Goal: Find specific page/section: Find specific page/section

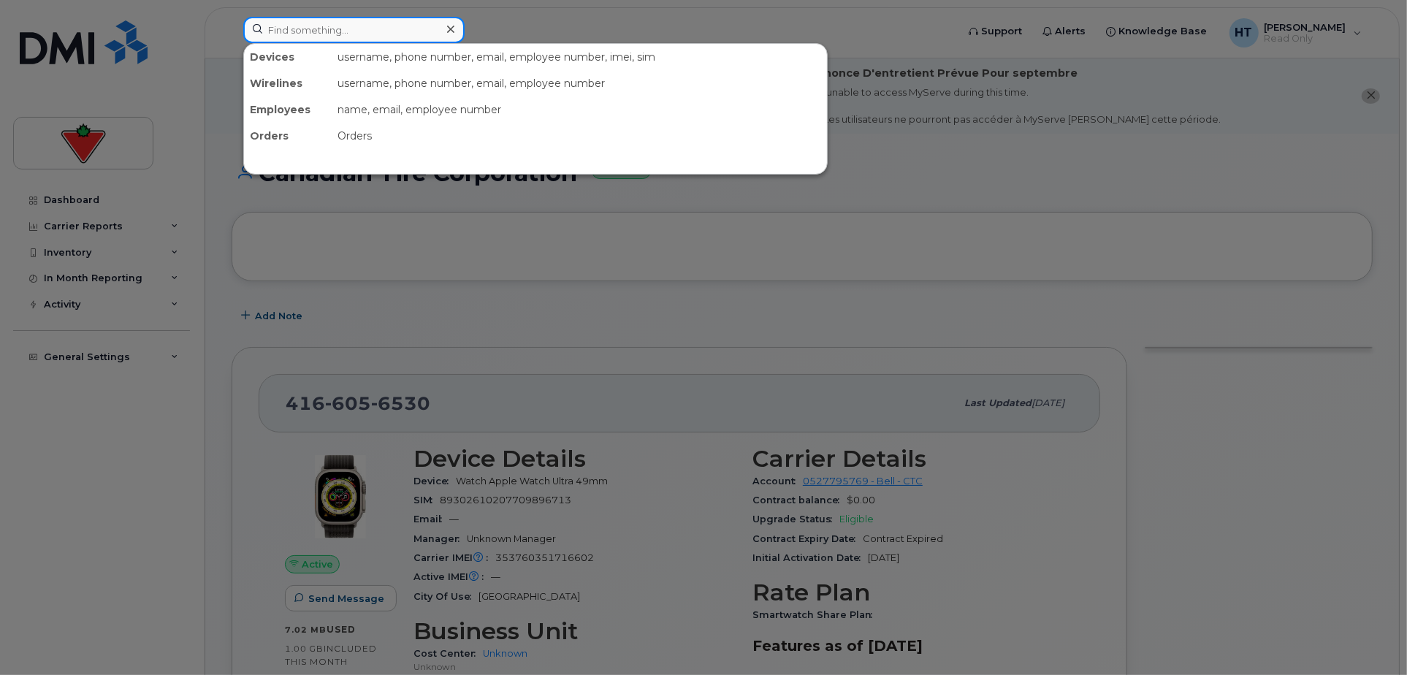
click at [315, 31] on input at bounding box center [353, 30] width 221 height 26
paste input "4379617563"
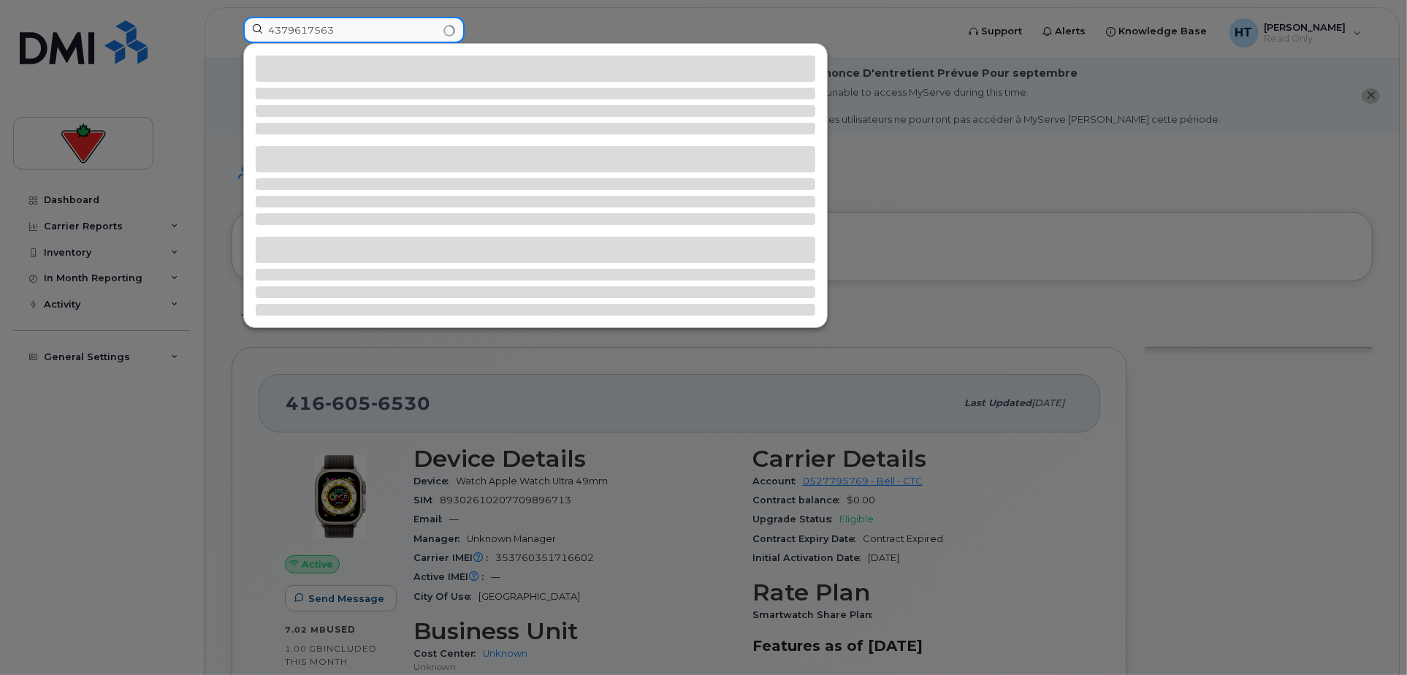
type input "4379617563"
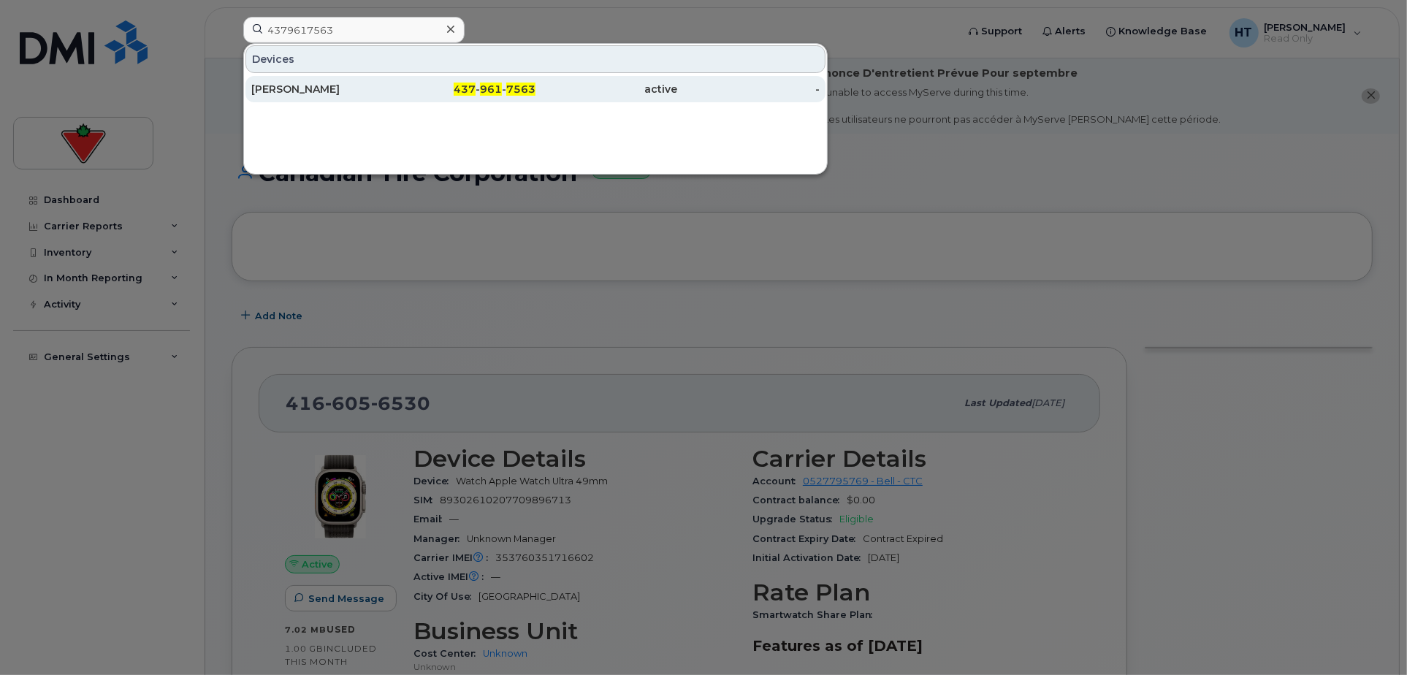
click at [294, 89] on div "[PERSON_NAME]" at bounding box center [322, 89] width 142 height 15
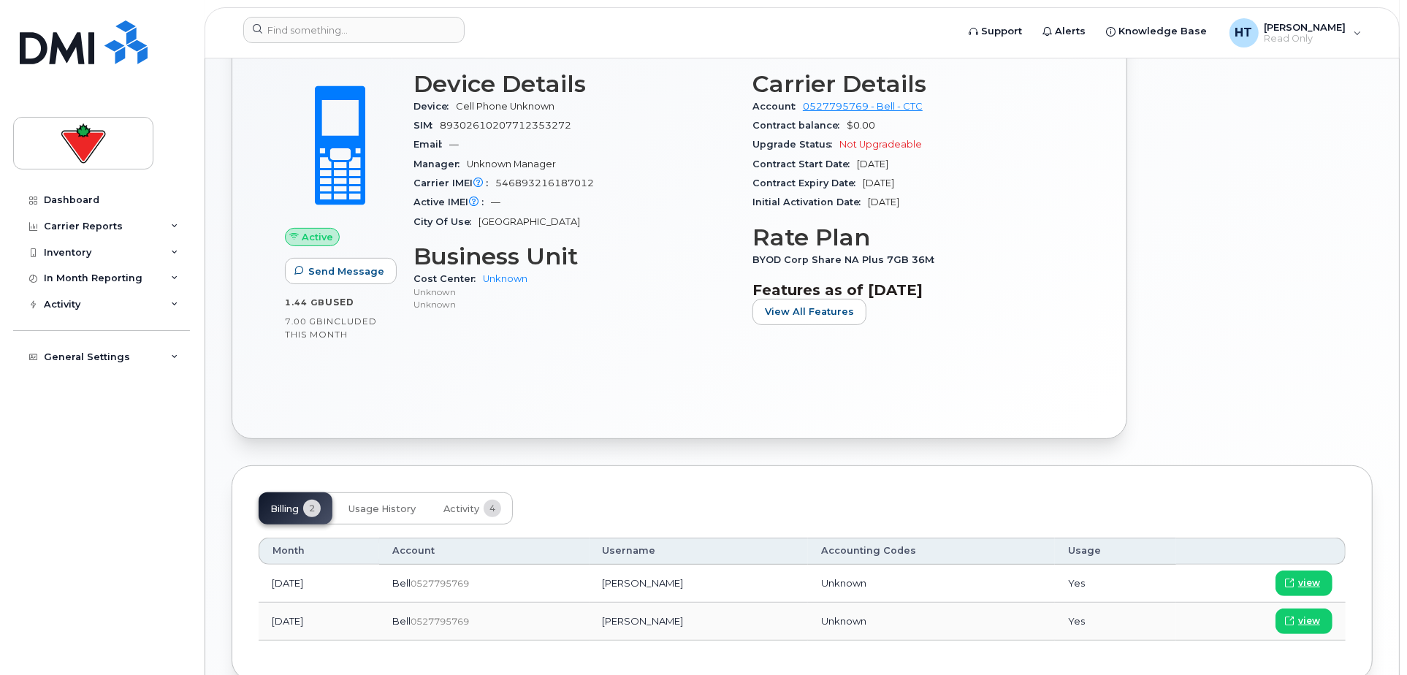
scroll to position [452, 0]
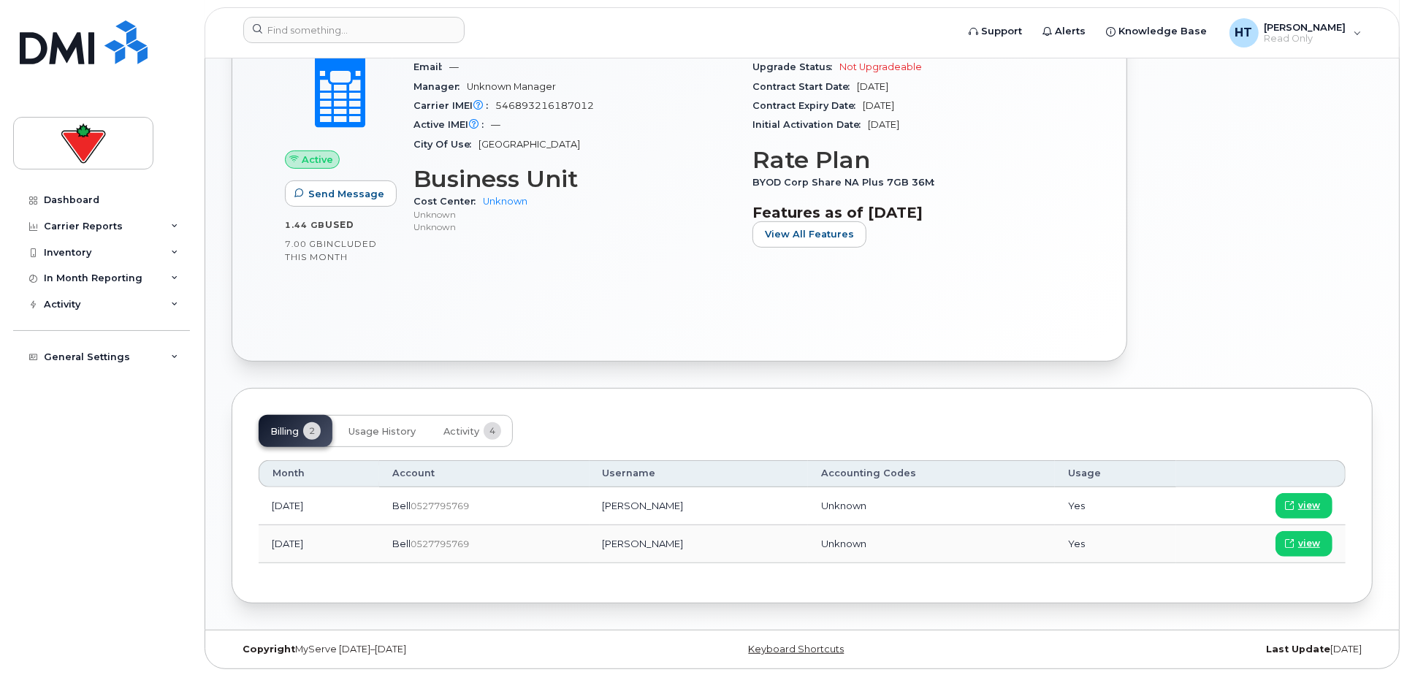
drag, startPoint x: 1341, startPoint y: 229, endPoint x: 1343, endPoint y: 191, distance: 38.8
click at [1342, 231] on div at bounding box center [1259, 128] width 246 height 485
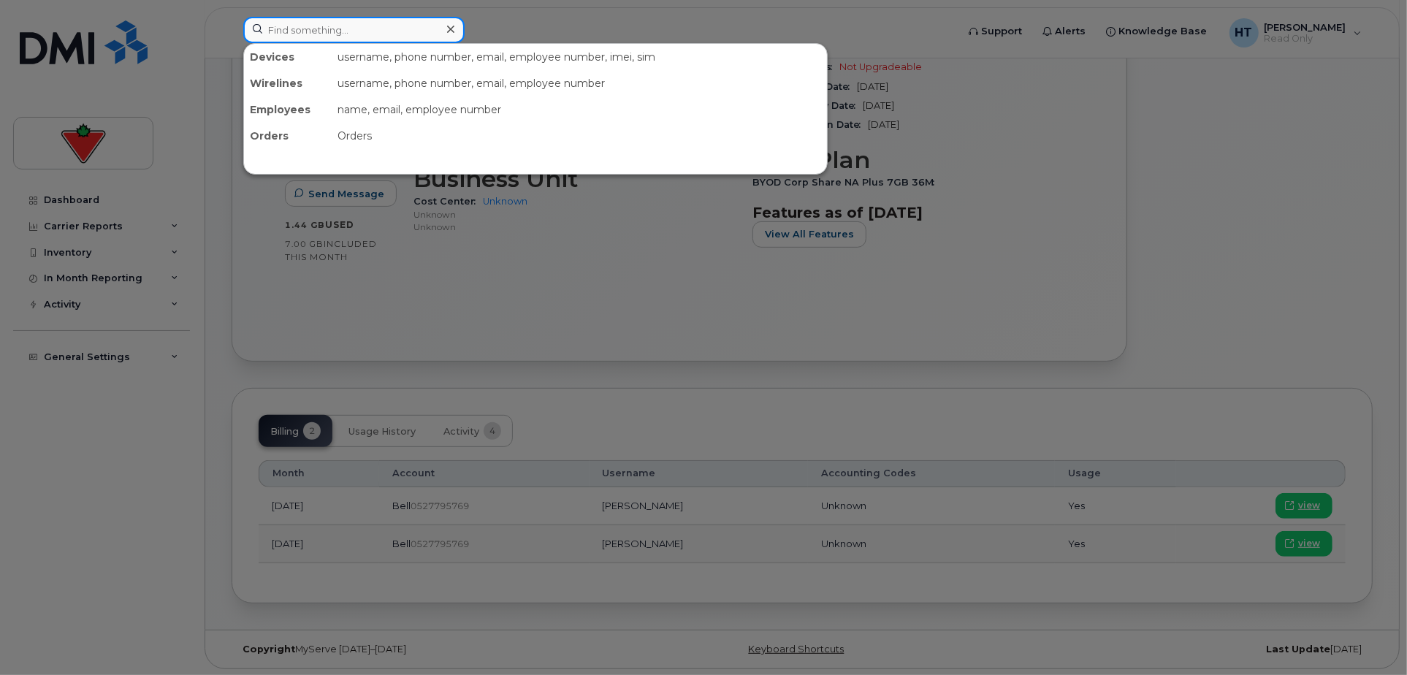
click at [357, 19] on input at bounding box center [353, 30] width 221 height 26
paste input "4374523448"
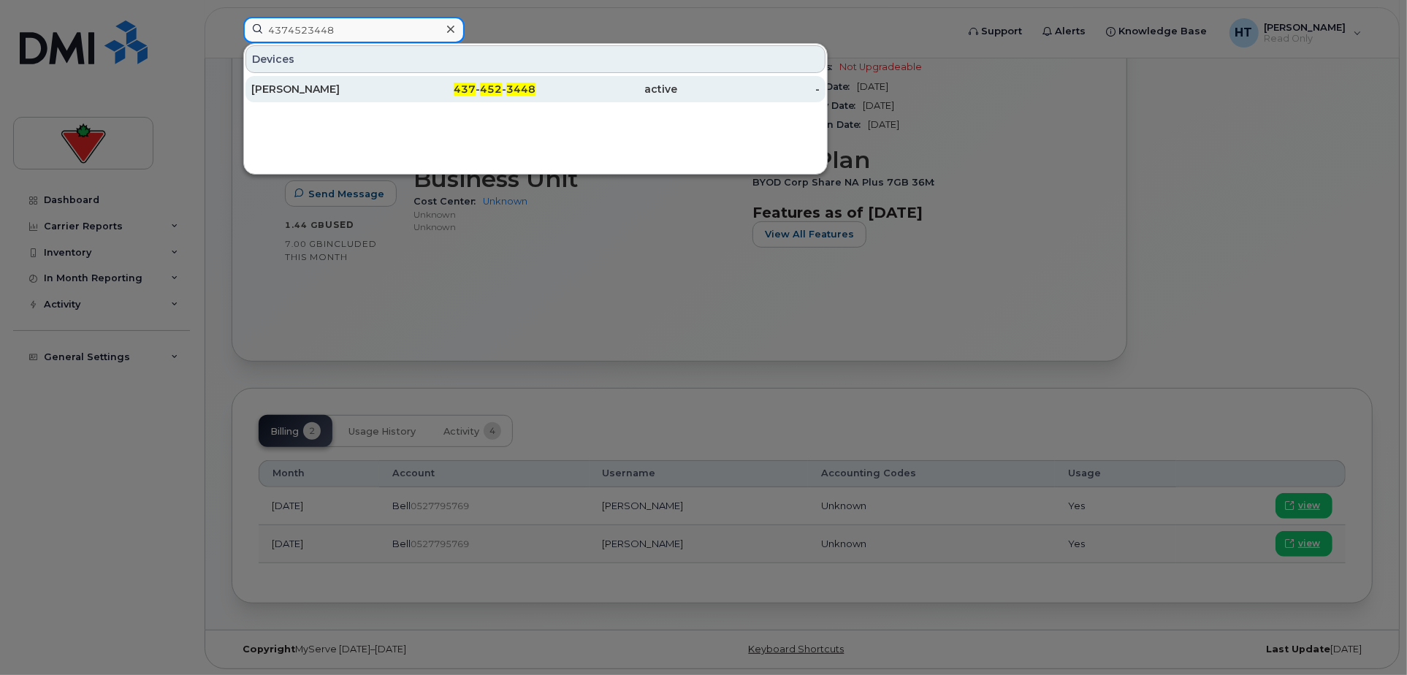
type input "4374523448"
click at [319, 86] on div "Nour Mohameds Ipad" at bounding box center [322, 89] width 142 height 15
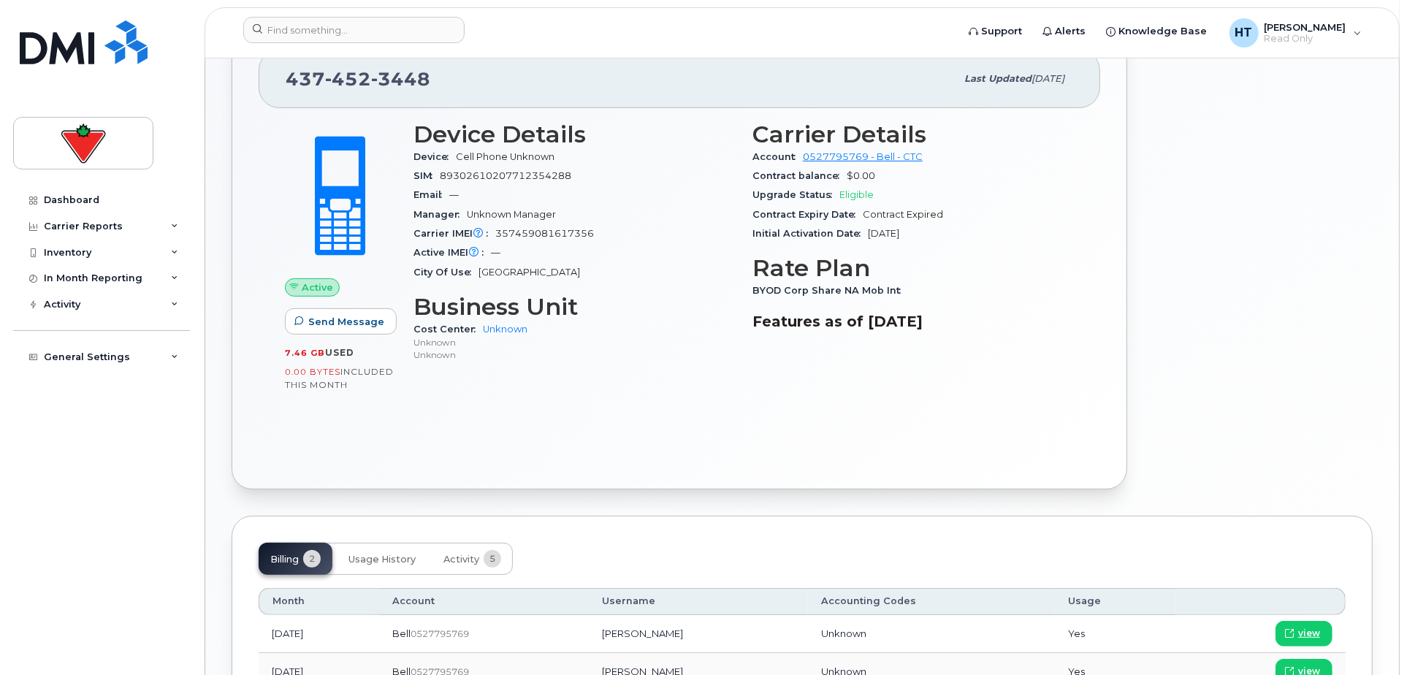
scroll to position [452, 0]
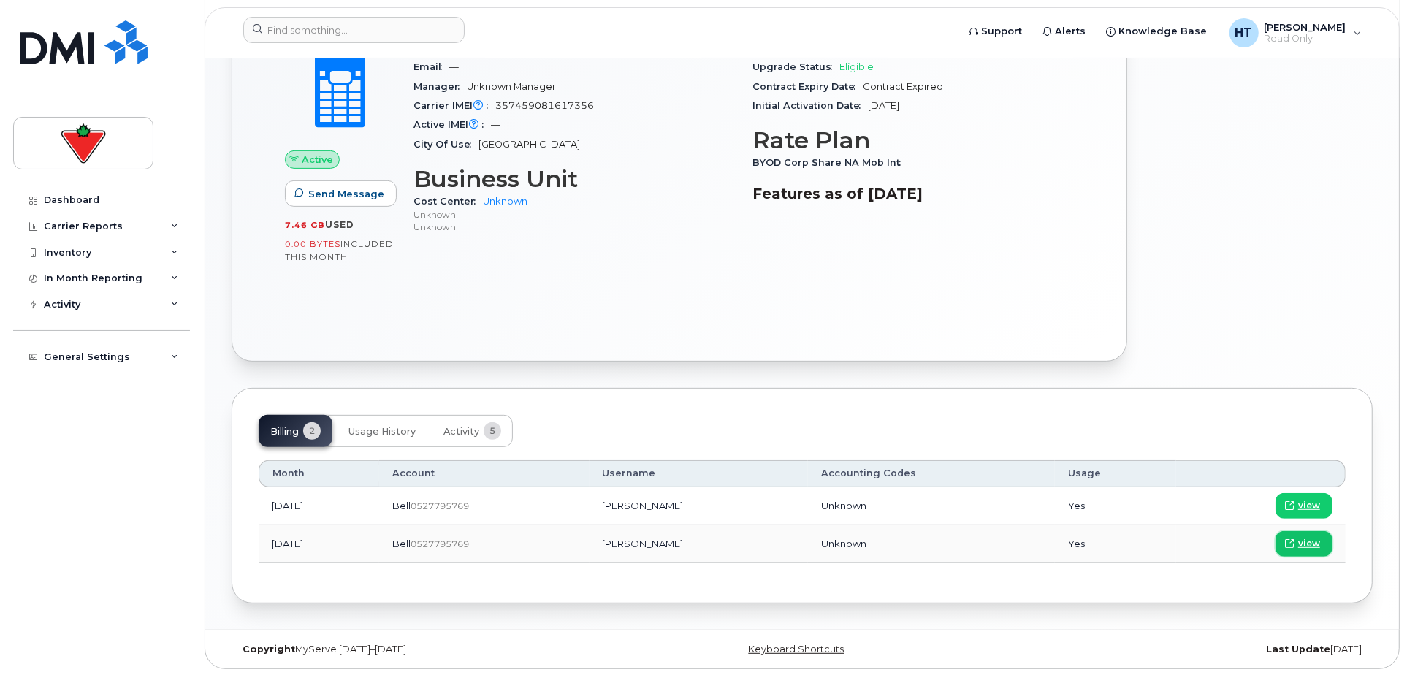
click at [1296, 541] on span at bounding box center [1289, 543] width 13 height 13
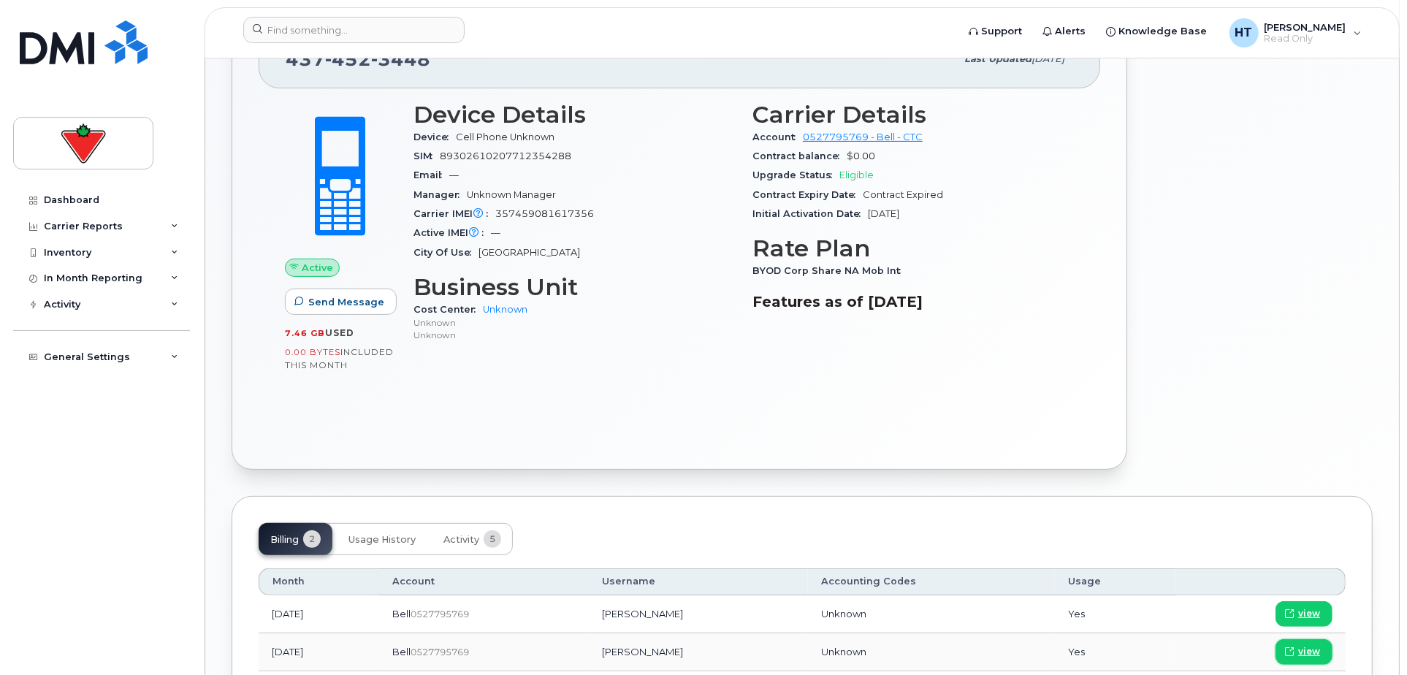
scroll to position [371, 0]
